Goal: Transaction & Acquisition: Obtain resource

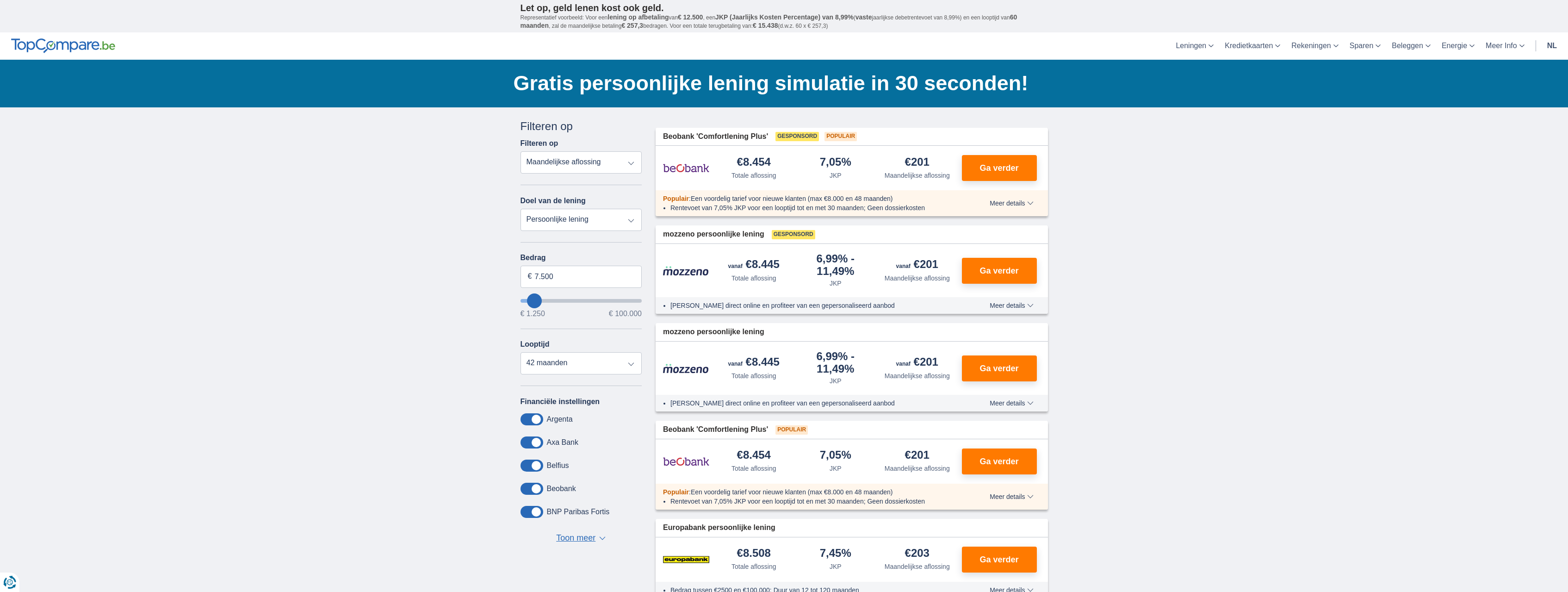
type input "6.250"
type input "6250"
type input "5.250"
type input "5250"
select select "36"
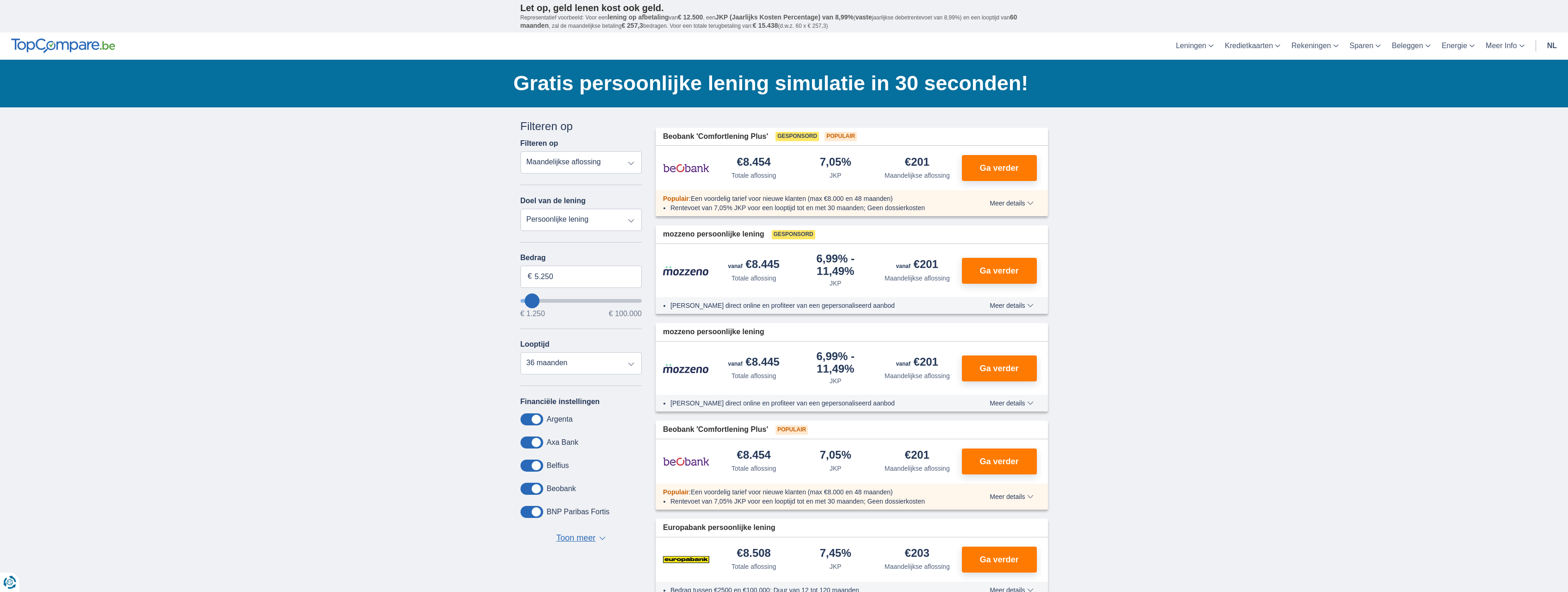
type input "7.250"
type input "7250"
select select "42"
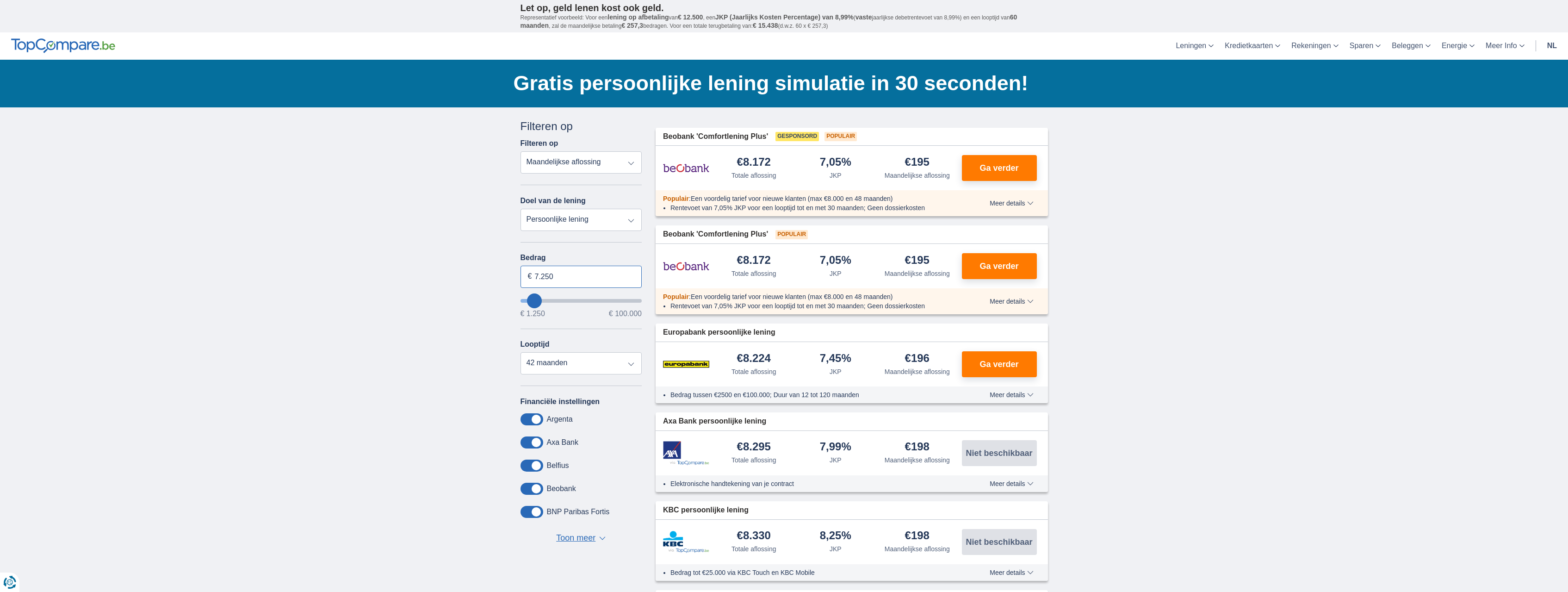
click at [564, 282] on input "7.250" at bounding box center [582, 277] width 122 height 22
click at [564, 282] on input "7.250" at bounding box center [582, 277] width 122 height 22
type input "7.500"
type input "7250"
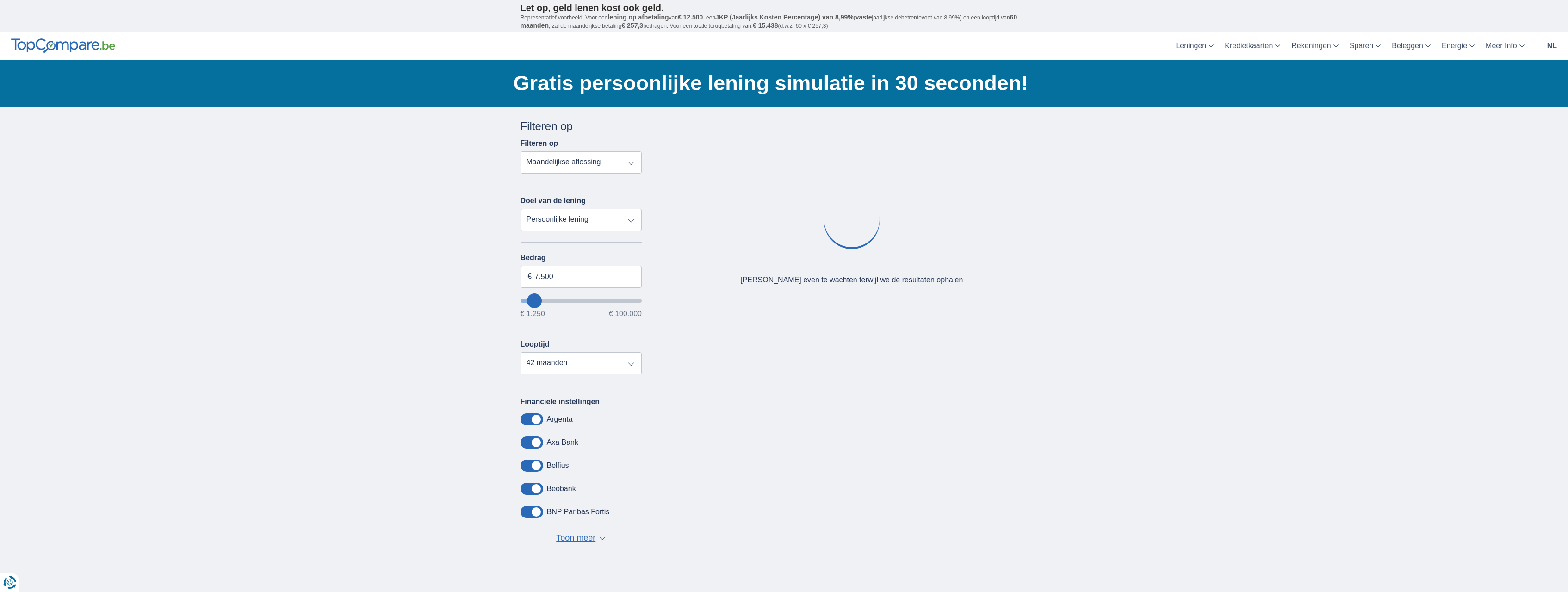
click at [456, 322] on div "× widget.non-eligible-application.title widget.non-eligible-application.text no…" at bounding box center [784, 345] width 1568 height 474
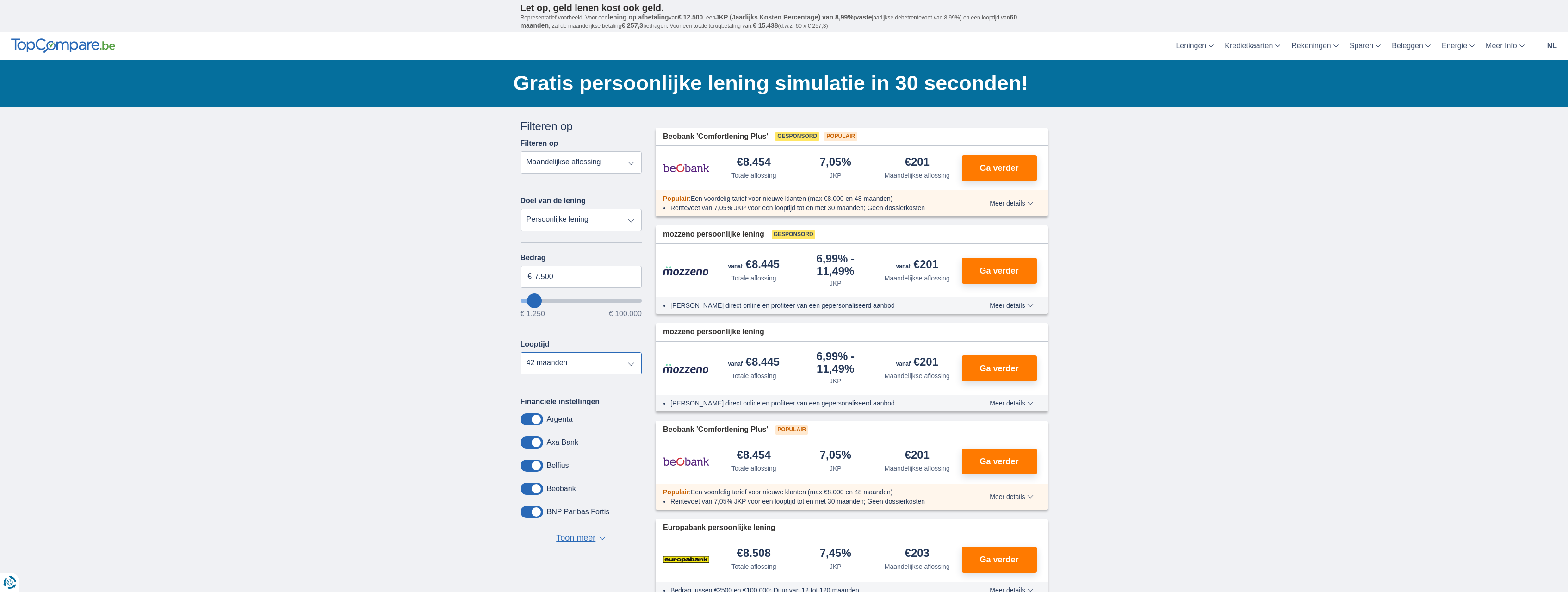
click at [521, 353] on select "12 maanden 18 maanden 24 maanden 30 maanden 36 maanden 42 maanden" at bounding box center [582, 364] width 122 height 22
select select "36"
click option "36 maanden" at bounding box center [0, 0] width 0 height 0
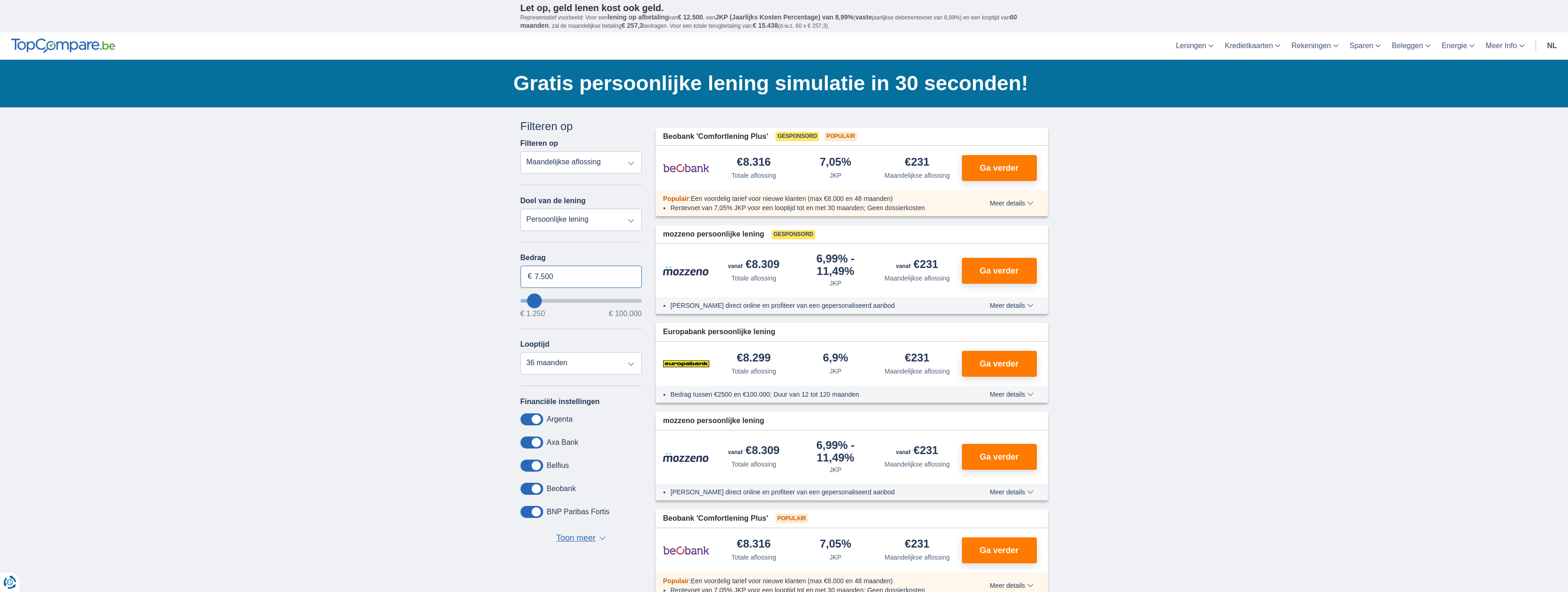
click at [561, 278] on input "7.500" at bounding box center [582, 277] width 122 height 22
type input "5.000"
type input "5250"
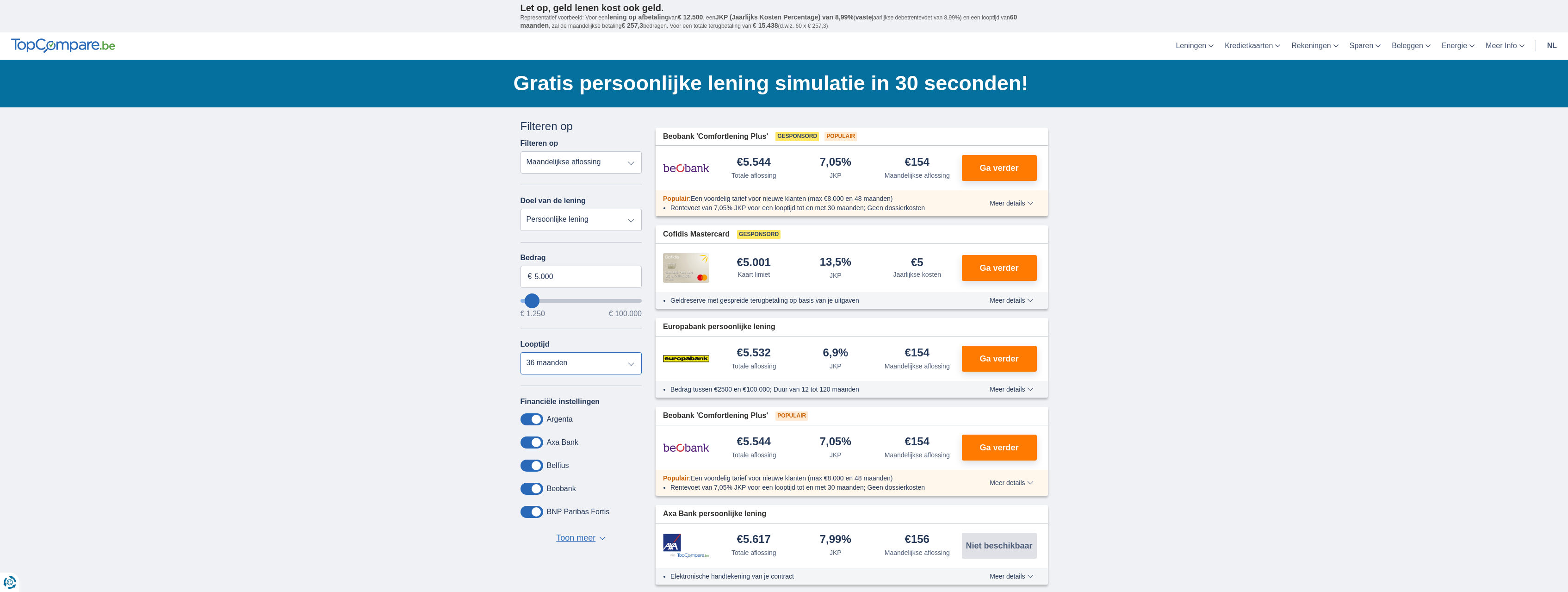
click at [521, 353] on select "12 maanden 18 maanden 24 maanden 30 maanden 36 maanden" at bounding box center [582, 364] width 122 height 22
click at [548, 360] on select "12 maanden 18 maanden 24 maanden 30 maanden 36 maanden" at bounding box center [582, 364] width 122 height 22
click at [1012, 206] on span "Meer details" at bounding box center [1012, 203] width 44 height 7
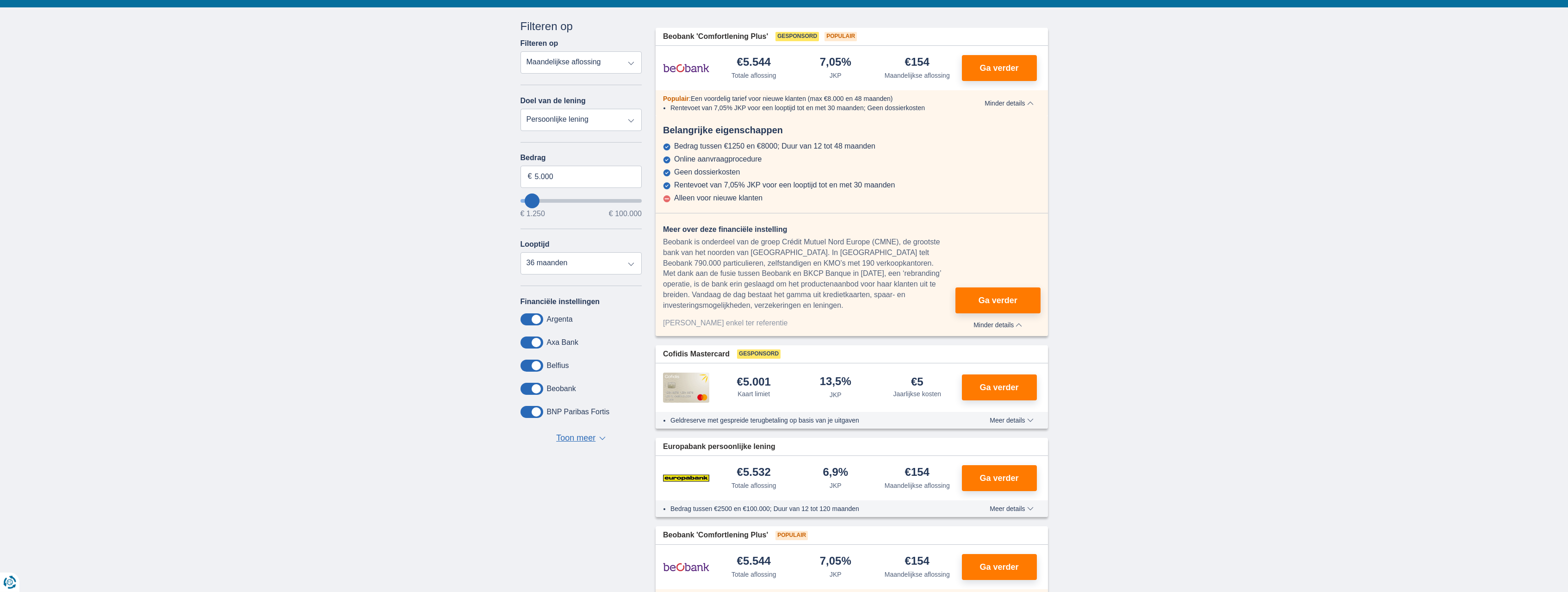
scroll to position [95, 0]
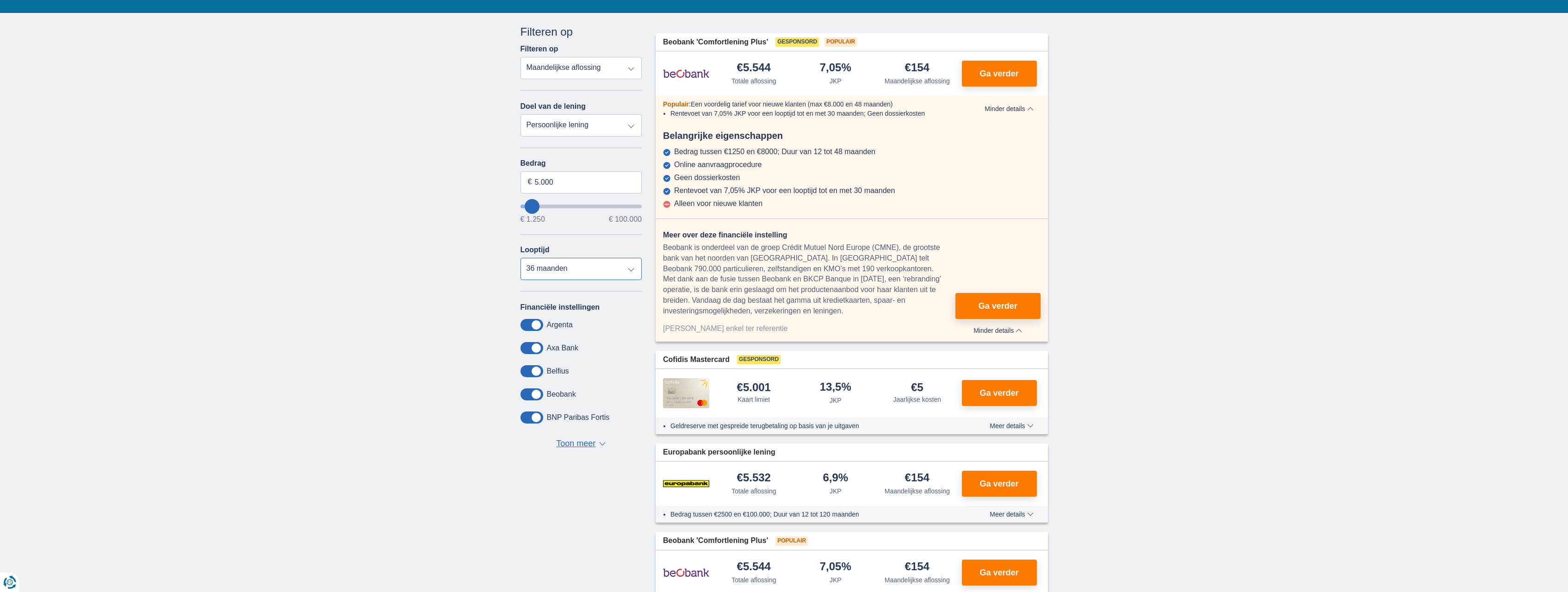
click at [521, 258] on select "12 maanden 18 maanden 24 maanden 30 maanden 36 maanden" at bounding box center [582, 269] width 122 height 22
click at [548, 272] on select "12 maanden 18 maanden 24 maanden 30 maanden 36 maanden" at bounding box center [582, 269] width 122 height 22
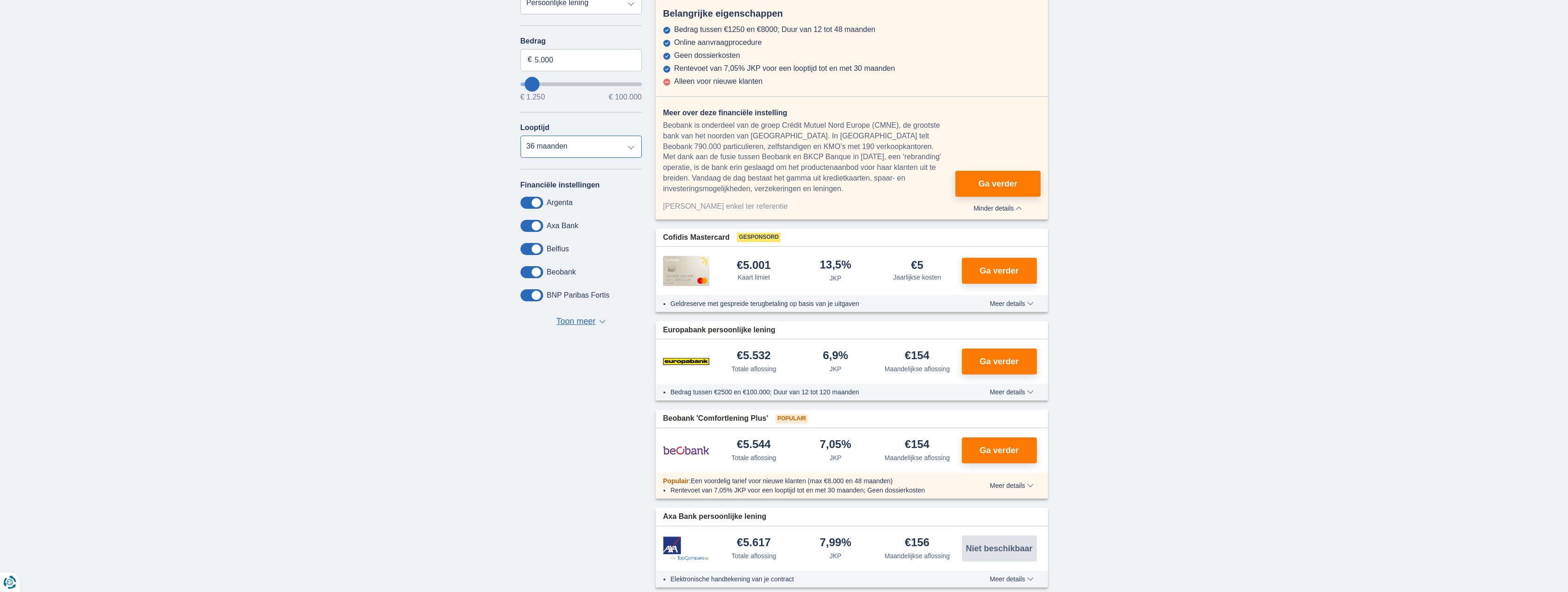
scroll to position [378, 0]
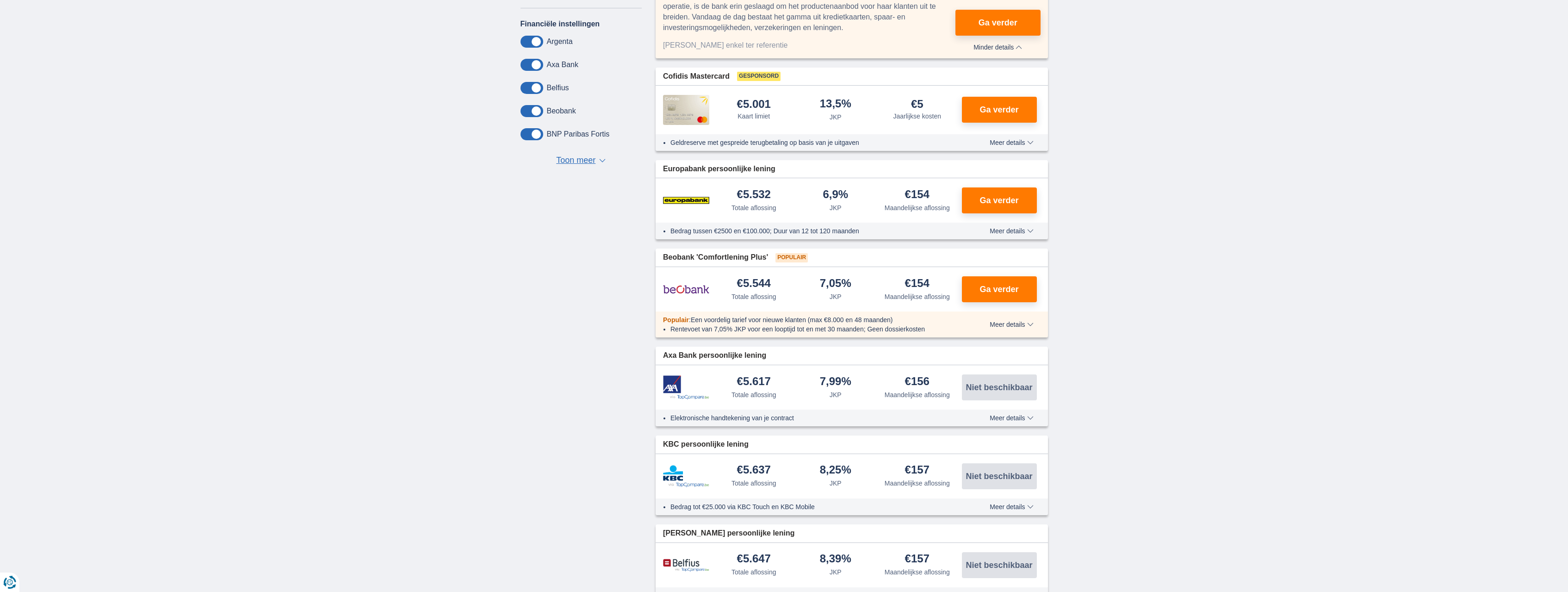
click at [1007, 418] on span "Meer details" at bounding box center [1012, 418] width 44 height 7
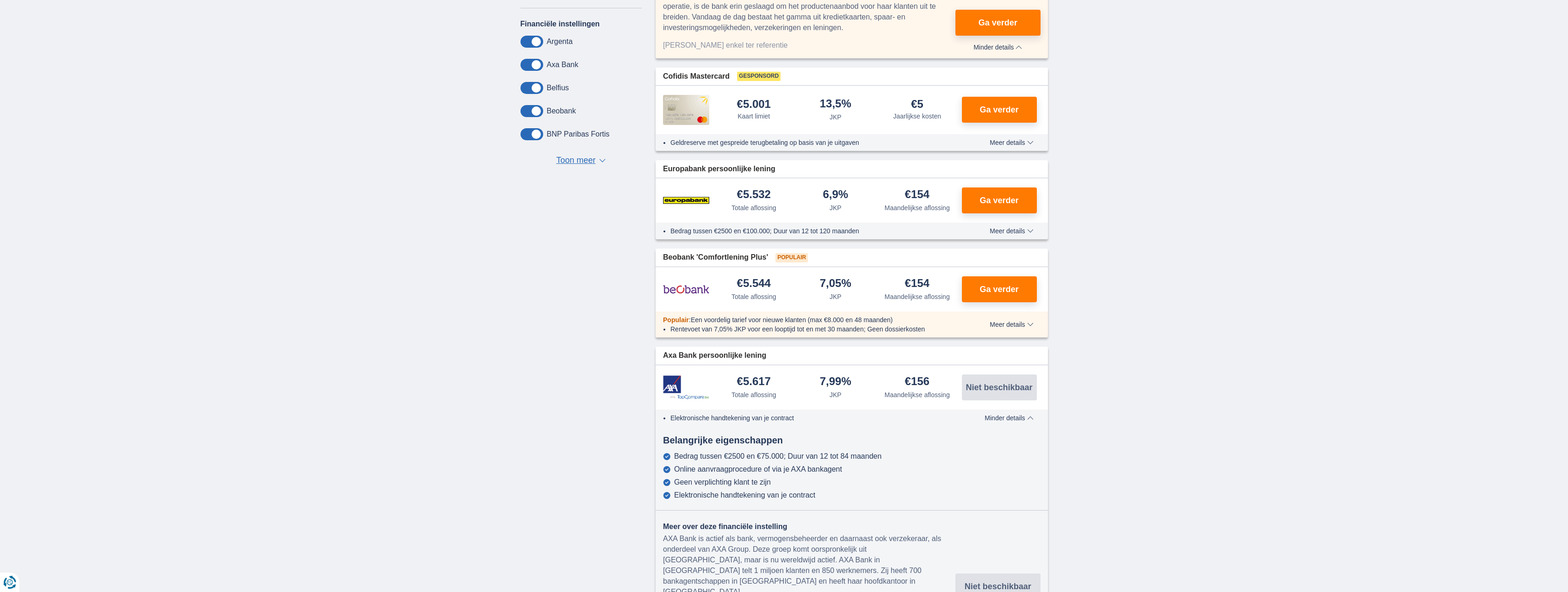
click at [1007, 418] on span "Minder details" at bounding box center [1008, 418] width 49 height 7
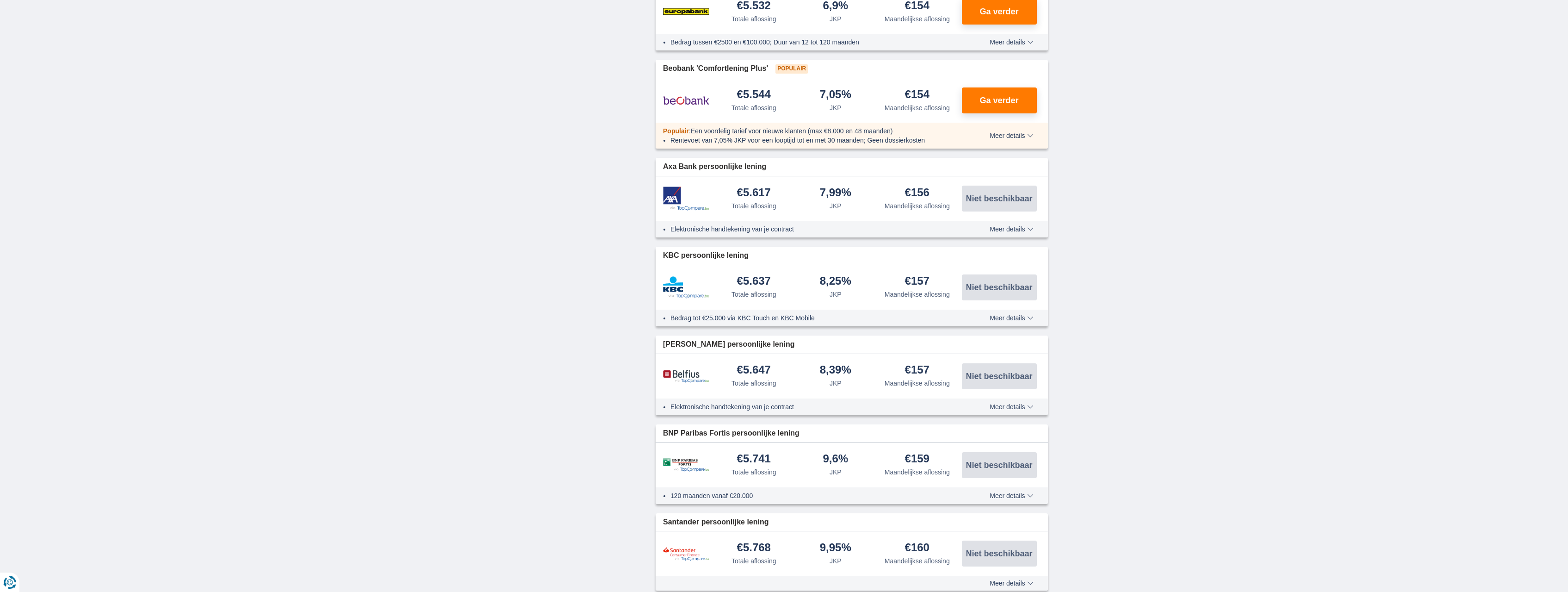
scroll to position [236, 0]
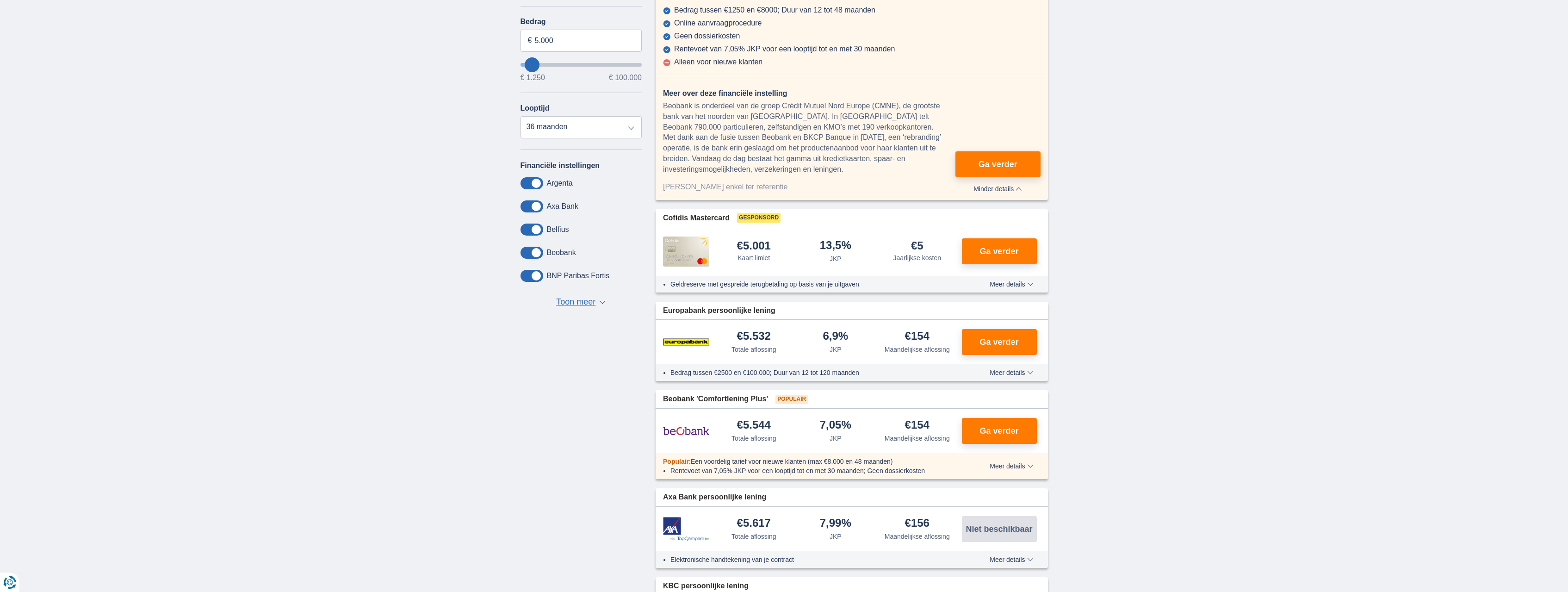
click at [1018, 369] on span "Meer details" at bounding box center [1012, 372] width 44 height 7
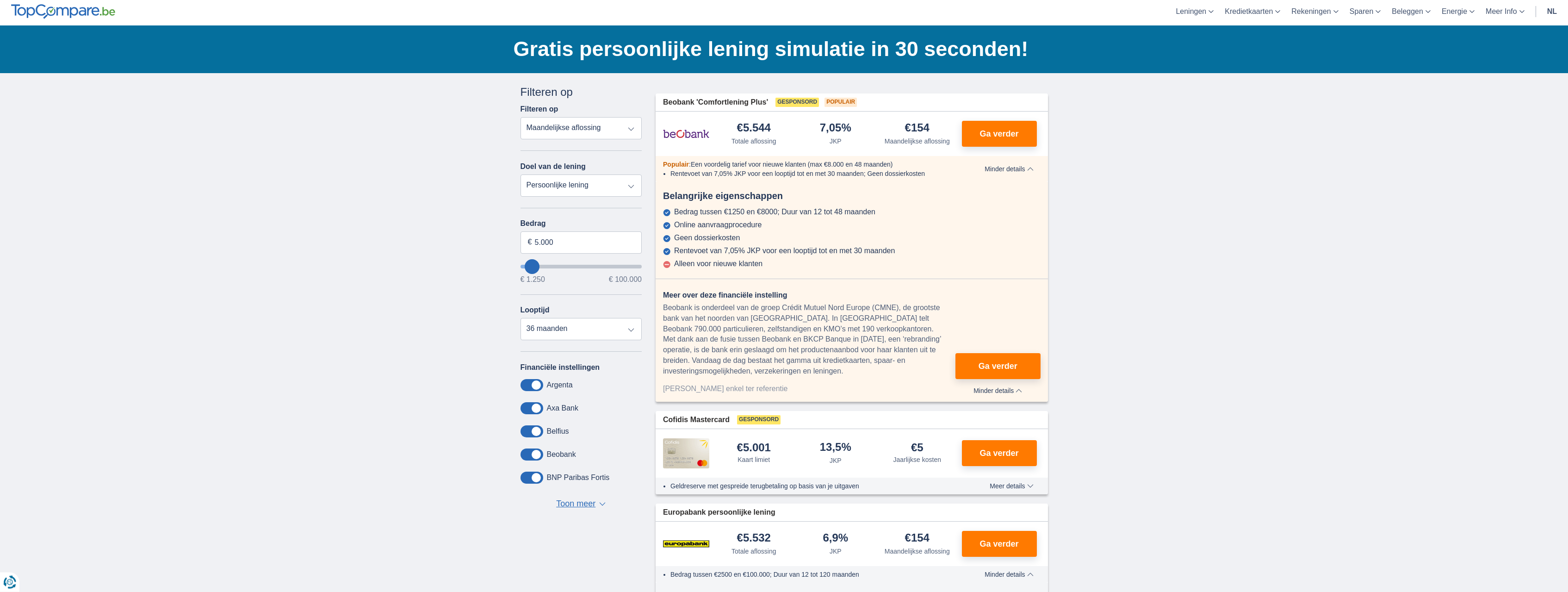
scroll to position [0, 0]
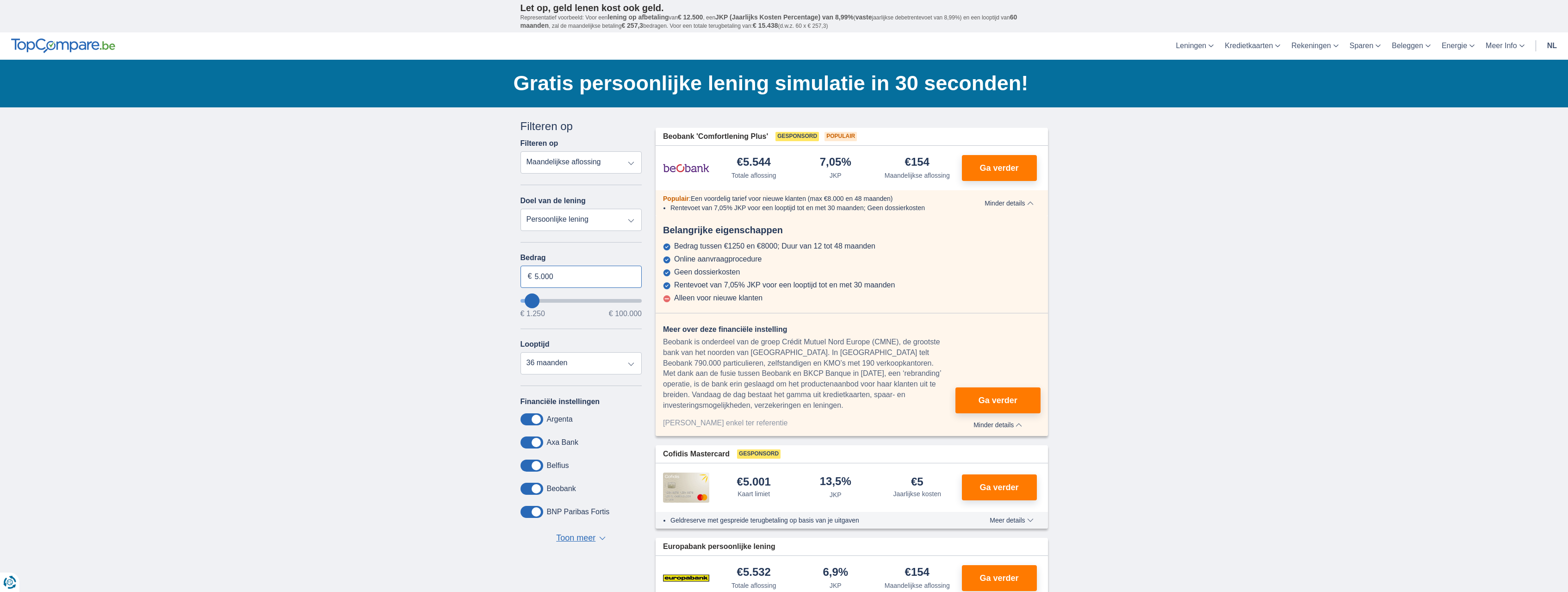
click at [564, 279] on input "5.000" at bounding box center [582, 277] width 122 height 22
type input "7.500"
type input "7250"
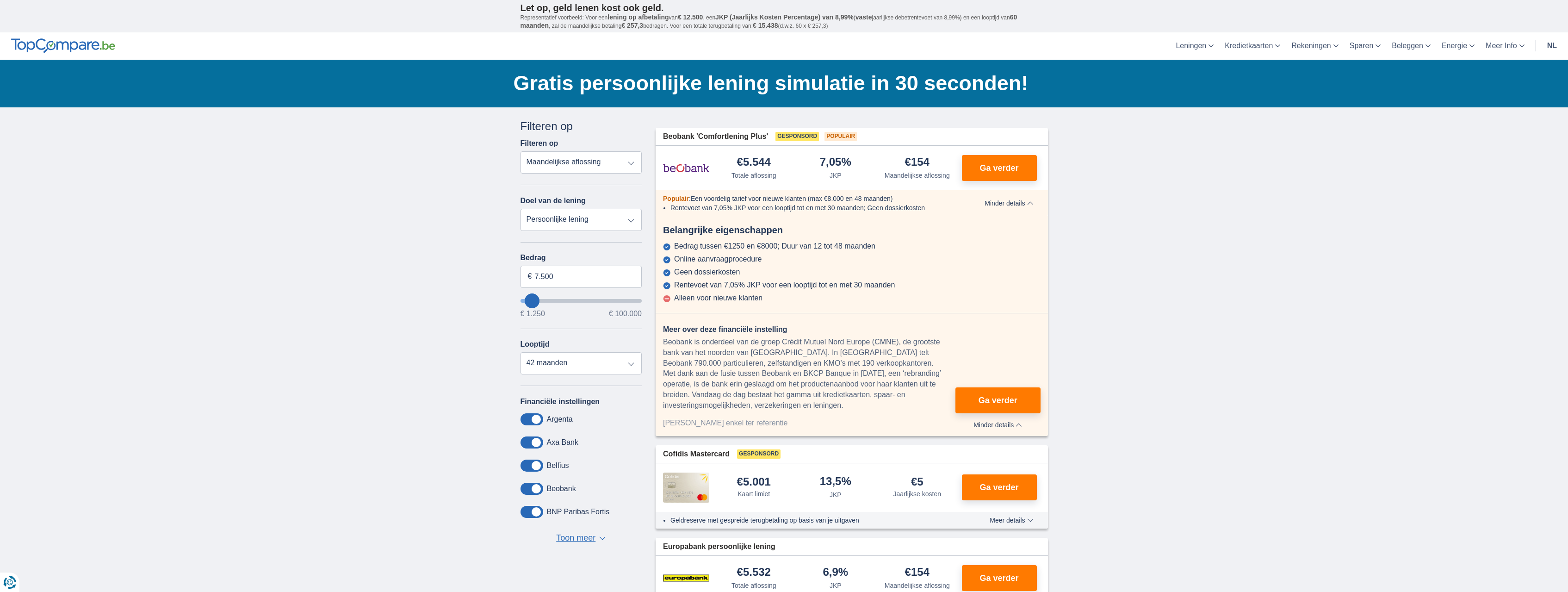
select select "42"
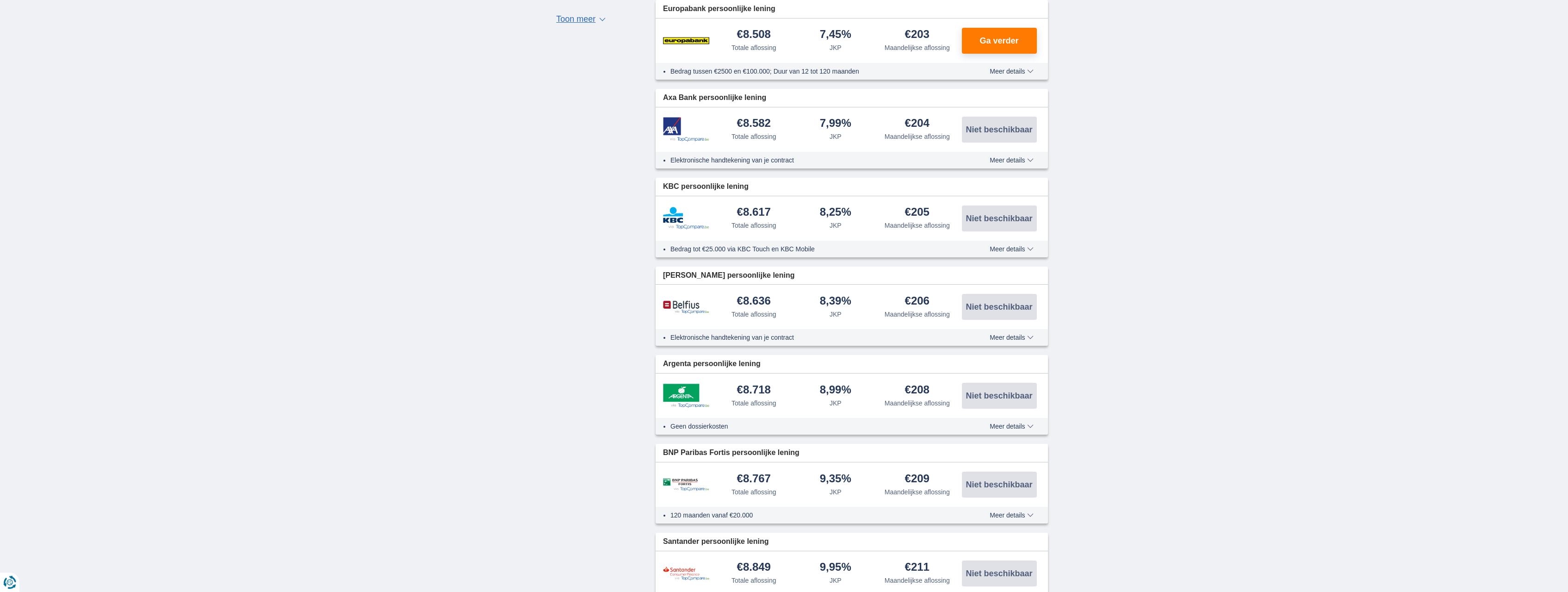
scroll to position [519, 0]
